Goal: Find contact information: Find contact information

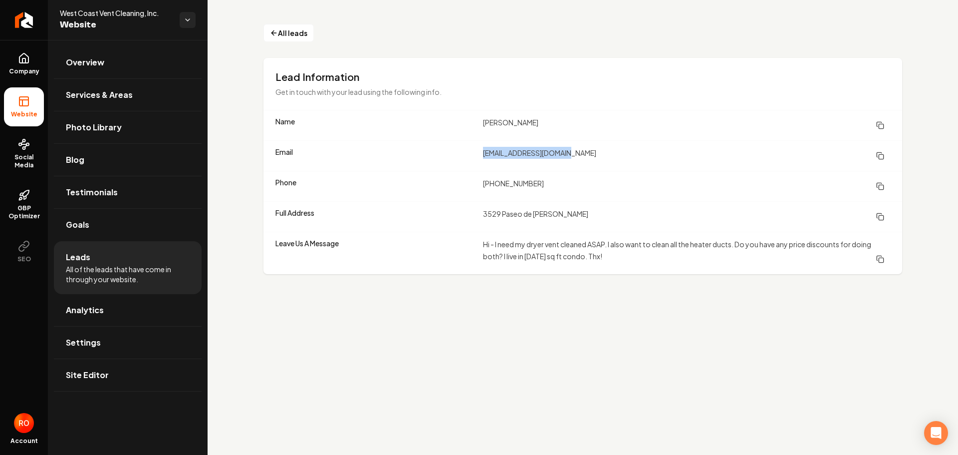
drag, startPoint x: 482, startPoint y: 153, endPoint x: 576, endPoint y: 156, distance: 94.9
click at [576, 156] on div "Email [EMAIL_ADDRESS][DOMAIN_NAME]" at bounding box center [583, 155] width 639 height 30
copy dd "[EMAIL_ADDRESS][DOMAIN_NAME]"
click at [381, 312] on main "All leads Lead Information Get in touch with your lead using the following info…" at bounding box center [583, 227] width 751 height 455
drag, startPoint x: 480, startPoint y: 121, endPoint x: 530, endPoint y: 123, distance: 50.0
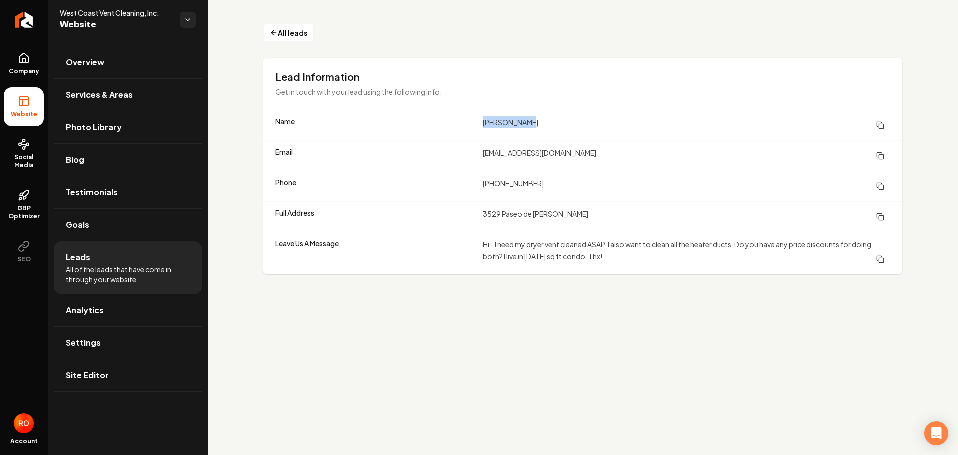
click at [530, 123] on div "Name [PERSON_NAME]" at bounding box center [583, 125] width 639 height 30
copy dd "[PERSON_NAME]"
click at [92, 260] on li "Leads All of the leads that have come in through your website." at bounding box center [128, 267] width 148 height 53
click at [91, 260] on li "Leads All of the leads that have come in through your website." at bounding box center [128, 267] width 148 height 53
click at [85, 185] on link "Testimonials" at bounding box center [128, 192] width 148 height 32
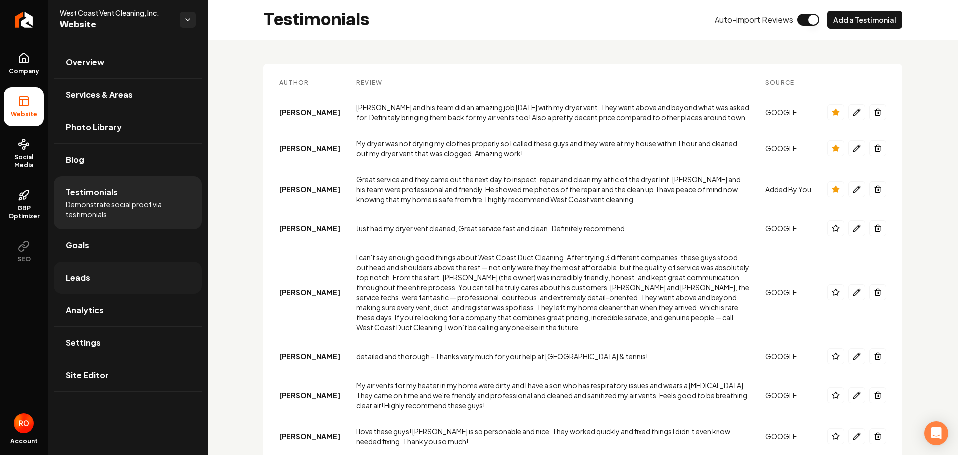
click at [80, 277] on span "Leads" at bounding box center [78, 278] width 24 height 12
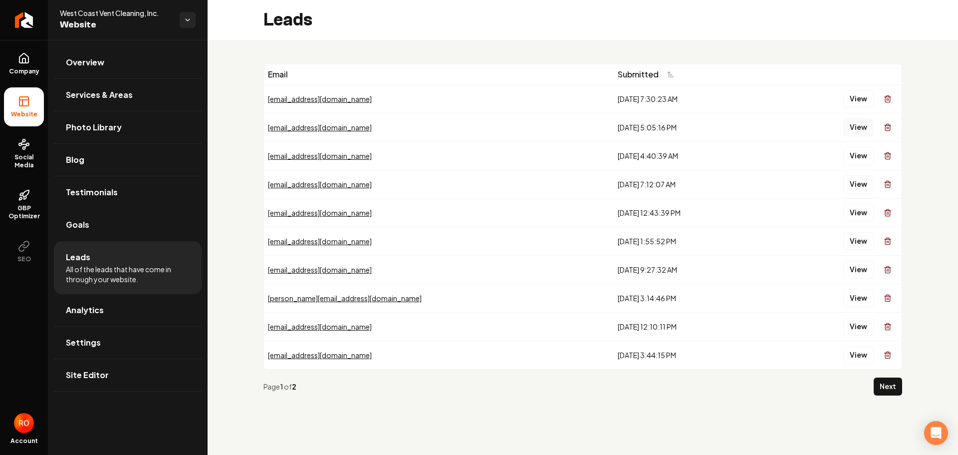
click at [859, 126] on button "View" at bounding box center [859, 127] width 30 height 18
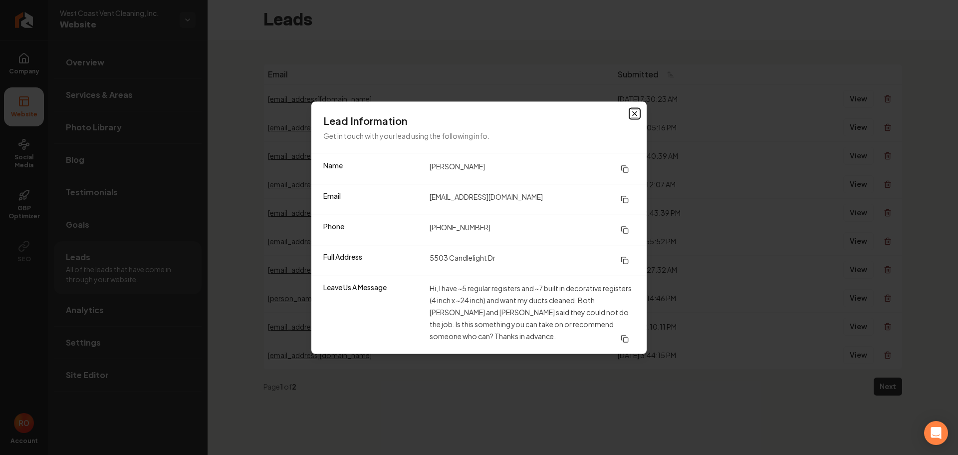
click at [634, 115] on icon "button" at bounding box center [635, 113] width 8 height 8
